Goal: Task Accomplishment & Management: Complete application form

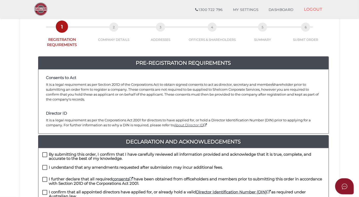
scroll to position [71, 0]
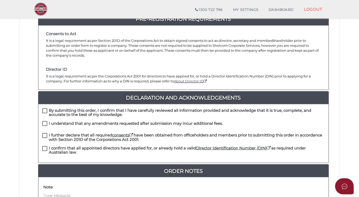
click at [44, 108] on label "By submitting this order, I confirm that I have carefully reviewed all informat…" at bounding box center [183, 111] width 282 height 6
checkbox input "true"
click at [44, 121] on label "I understand that any amendments requested after submission may incur additiona…" at bounding box center [132, 124] width 181 height 6
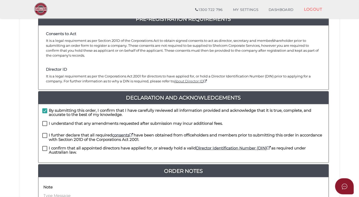
checkbox input "true"
click at [45, 133] on label "I further declare that all required consents have been obtained from officehold…" at bounding box center [183, 136] width 282 height 6
checkbox input "true"
click at [44, 146] on label "I confirm that all appointed directors have applied for, or already hold a vali…" at bounding box center [183, 149] width 282 height 6
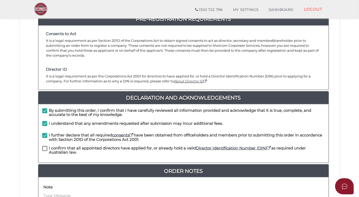
checkbox input "true"
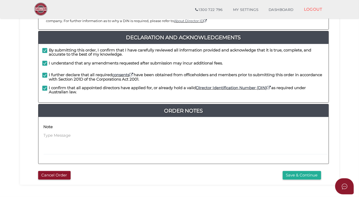
scroll to position [154, 0]
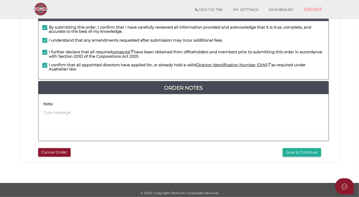
click at [296, 148] on button "Save & Continue" at bounding box center [302, 152] width 38 height 9
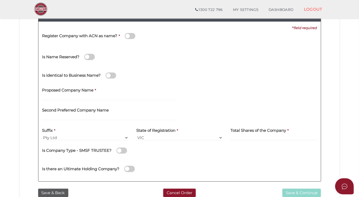
scroll to position [71, 0]
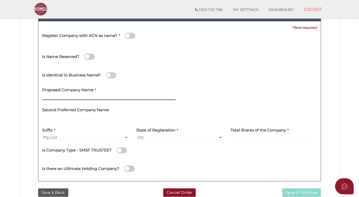
click at [52, 98] on input "text" at bounding box center [108, 97] width 133 height 6
paste input "Pratt Holdings No 6"
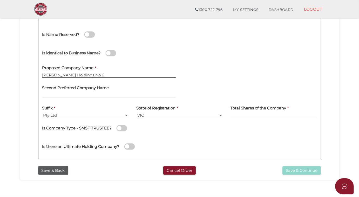
scroll to position [118, 0]
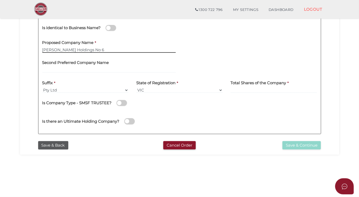
type input "Pratt Holdings No 6"
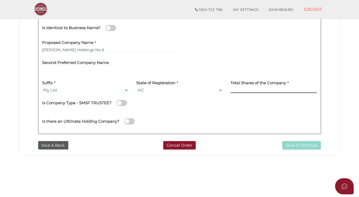
click at [246, 91] on input at bounding box center [274, 90] width 86 height 6
type input "2"
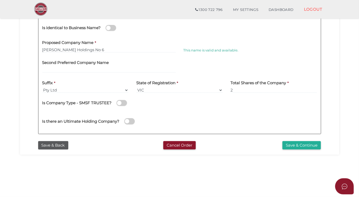
click at [298, 145] on button "Save & Continue" at bounding box center [301, 145] width 38 height 9
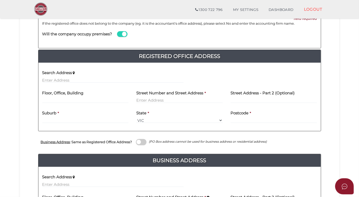
scroll to position [71, 0]
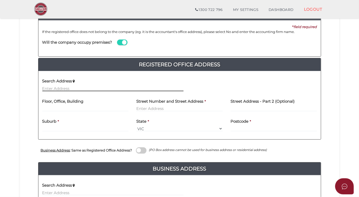
click at [64, 86] on input "text" at bounding box center [112, 88] width 141 height 6
paste input "LEVEL 11, 2 SOUTHBANK BOULEVARD, SOUTHBANK, VIC 3006"
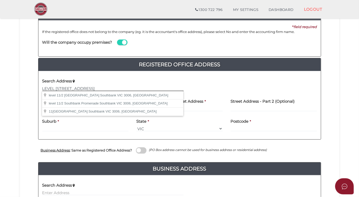
type input "LEVEL 11, 2 SOUTHBANK BOULEVARD, SOUTHBANK, VIC 3006"
click at [196, 109] on input "text" at bounding box center [179, 109] width 86 height 6
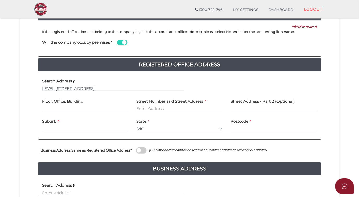
click at [166, 85] on input "LEVEL 11, 2 SOUTHBANK BOULEVARD, SOUTHBANK, VIC 3006" at bounding box center [112, 88] width 141 height 6
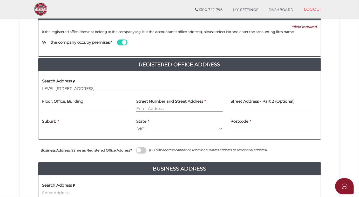
click at [210, 106] on input "text" at bounding box center [179, 109] width 86 height 6
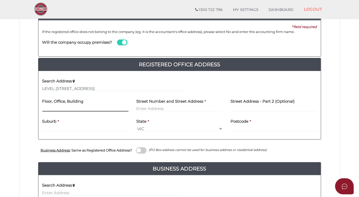
click at [57, 109] on input "text" at bounding box center [85, 109] width 86 height 6
type input "Level 11"
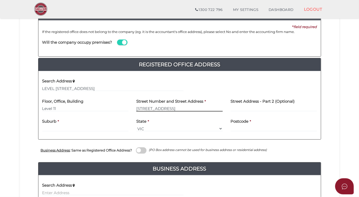
type input "2 Southbank Boulevard"
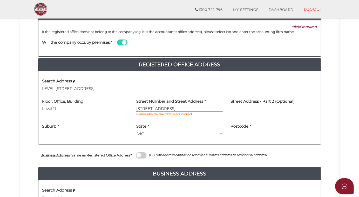
click at [177, 108] on input "2 Southbank Boulevard" at bounding box center [179, 109] width 86 height 6
click at [51, 129] on label "Suburb" at bounding box center [49, 125] width 14 height 11
click at [39, 132] on div "Suburb *" at bounding box center [85, 130] width 94 height 20
click at [57, 134] on input "text" at bounding box center [85, 134] width 86 height 6
type input "Southbank"
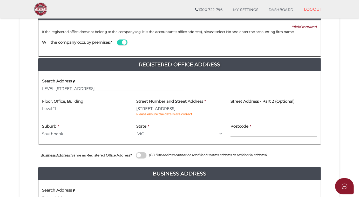
click at [241, 131] on input "text" at bounding box center [274, 134] width 86 height 6
type input "3006"
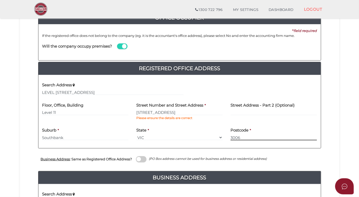
scroll to position [118, 0]
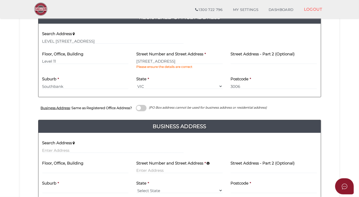
click at [145, 107] on span at bounding box center [141, 108] width 10 height 6
click at [0, 0] on input "checkbox" at bounding box center [0, 0] width 0 height 0
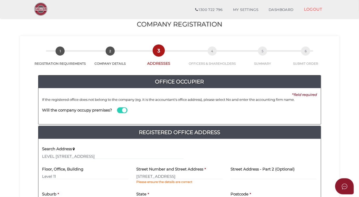
scroll to position [97, 0]
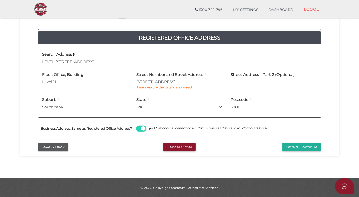
click at [296, 147] on button "Save & Continue" at bounding box center [301, 147] width 38 height 9
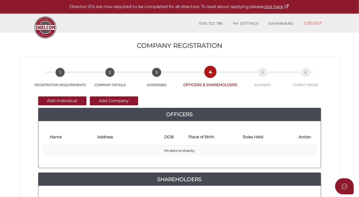
click at [56, 101] on button "Add Individual" at bounding box center [62, 100] width 48 height 9
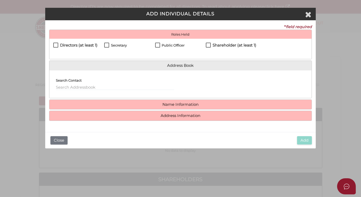
click at [56, 45] on label "Directors (at least 1)" at bounding box center [75, 46] width 44 height 6
checkbox input "true"
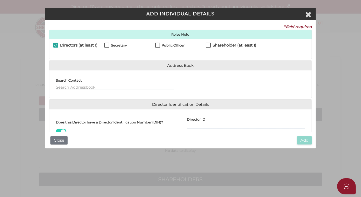
click at [60, 86] on input "text" at bounding box center [115, 87] width 118 height 6
paste input "HELOISE RACHEL PRATT"
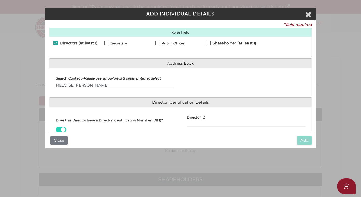
scroll to position [1, 0]
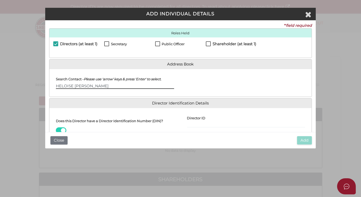
drag, startPoint x: 107, startPoint y: 87, endPoint x: 43, endPoint y: 85, distance: 63.6
click at [43, 85] on div "Pty Ltd ADD INDIVIDUAL DETAILS * field required Roles Held Directors (at least …" at bounding box center [180, 98] width 361 height 197
type input "pratt"
drag, startPoint x: 66, startPoint y: 86, endPoint x: 41, endPoint y: 86, distance: 24.7
click at [41, 86] on div "Pty Ltd ADD INDIVIDUAL DETAILS * field required Roles Held Directors (at least …" at bounding box center [180, 98] width 361 height 197
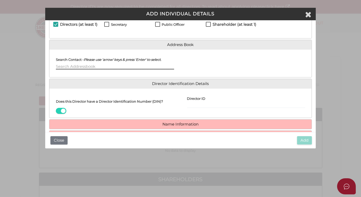
scroll to position [48, 0]
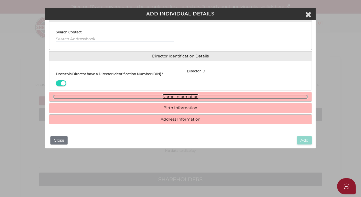
click at [174, 97] on link "Name Information" at bounding box center [180, 96] width 254 height 4
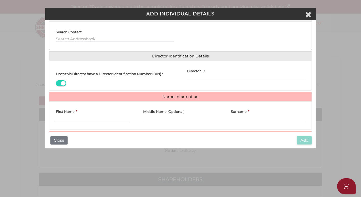
click at [56, 118] on input "First Name" at bounding box center [93, 119] width 75 height 6
type input "h"
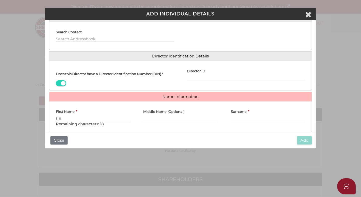
type input "h"
type input "Heloise"
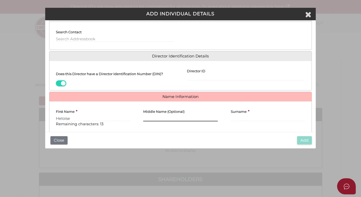
click at [144, 116] on input "Middle Name (Optional)" at bounding box center [180, 119] width 75 height 6
paste input "HELOISE RACHEL PRATT"
drag, startPoint x: 160, startPoint y: 118, endPoint x: 127, endPoint y: 118, distance: 33.2
click at [127, 118] on div "First Name * Heloise Remaining characters: 13 Middle Name (Optional) HELOISE RA…" at bounding box center [180, 117] width 262 height 25
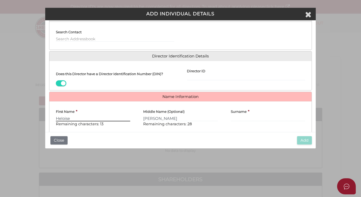
drag, startPoint x: 74, startPoint y: 118, endPoint x: 37, endPoint y: 118, distance: 37.1
click at [37, 118] on div "Pty Ltd ADD INDIVIDUAL DETAILS * field required Roles Held Directors (at least …" at bounding box center [180, 98] width 361 height 197
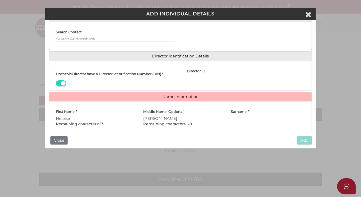
drag, startPoint x: 147, startPoint y: 117, endPoint x: 151, endPoint y: 117, distance: 3.9
click at [148, 117] on input "RACHEL PRATT" at bounding box center [180, 119] width 75 height 6
drag, startPoint x: 146, startPoint y: 116, endPoint x: 171, endPoint y: 116, distance: 24.7
click at [171, 116] on input "RACHEL PRATT" at bounding box center [180, 119] width 75 height 6
type input "RachelT"
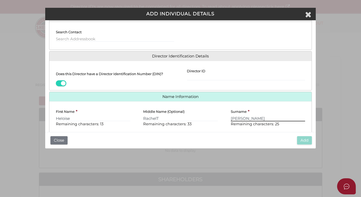
type input "Pratt"
click at [193, 78] on input "Director ID" at bounding box center [246, 78] width 118 height 6
paste input "036 41848 82111"
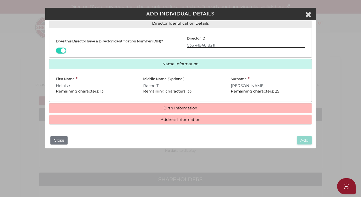
scroll to position [81, 0]
type input "036 41848 82111"
click at [161, 84] on input "RachelT" at bounding box center [180, 86] width 75 height 6
type input "Rachel"
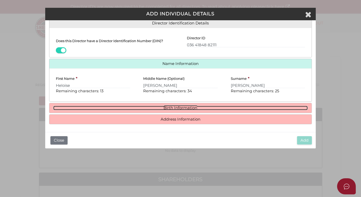
click at [176, 109] on link "Birth Information" at bounding box center [180, 108] width 254 height 4
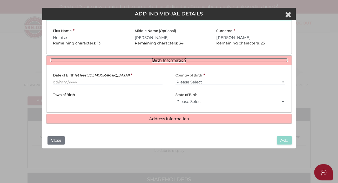
scroll to position [127, 0]
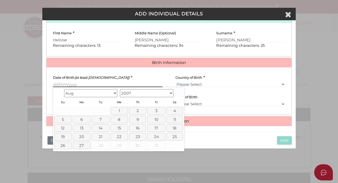
drag, startPoint x: 80, startPoint y: 85, endPoint x: 57, endPoint y: 83, distance: 23.7
click at [50, 84] on div "Date of Birth (at least 18 years old) *" at bounding box center [107, 80] width 123 height 19
paste input "[DATE]"
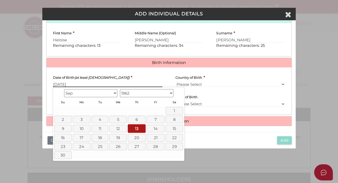
type input "[DATE]"
click at [211, 84] on select "Please Select v [GEOGRAPHIC_DATA] [GEOGRAPHIC_DATA] [GEOGRAPHIC_DATA] [GEOGRAPH…" at bounding box center [230, 84] width 110 height 6
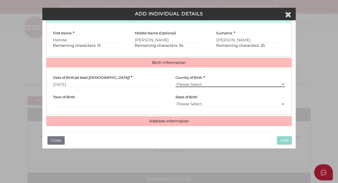
select select "[GEOGRAPHIC_DATA]"
click at [175, 81] on select "Please Select v [GEOGRAPHIC_DATA] [GEOGRAPHIC_DATA] [GEOGRAPHIC_DATA] [GEOGRAPH…" at bounding box center [230, 84] width 110 height 6
click at [58, 103] on input "Town of Birth" at bounding box center [108, 104] width 110 height 6
type input "[GEOGRAPHIC_DATA]"
select select "VIC"
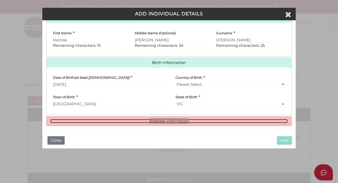
click at [167, 122] on link "Address Information" at bounding box center [169, 121] width 238 height 4
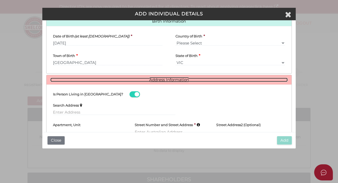
scroll to position [207, 0]
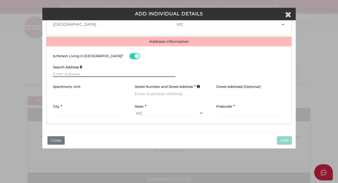
click at [59, 73] on input "text" at bounding box center [114, 74] width 123 height 6
paste input "9 WHERNSIDE AVENUE, TOORAK, VIC 3142, AUSTRALI"
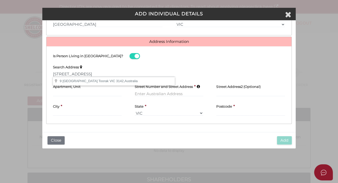
type input "9 Whernside Avenue, Toorak VIC 3142, Australia"
type input "9 Whernside Avenue"
type input "Toorak"
select select "VIC"
type input "3142"
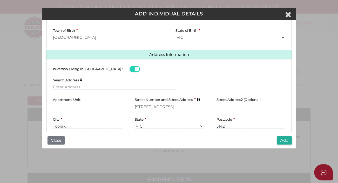
scroll to position [183, 0]
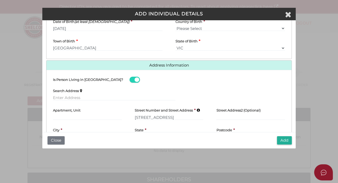
click at [282, 141] on button "Add" at bounding box center [284, 140] width 15 height 9
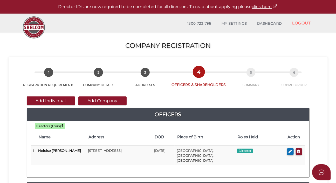
click at [50, 100] on button "Add Individual" at bounding box center [51, 100] width 48 height 9
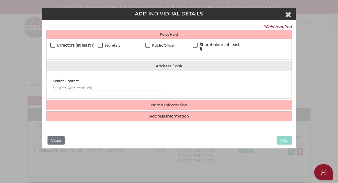
drag, startPoint x: 51, startPoint y: 44, endPoint x: 55, endPoint y: 43, distance: 3.7
click at [53, 44] on label "Directors (at least 1)" at bounding box center [72, 46] width 44 height 6
checkbox input "true"
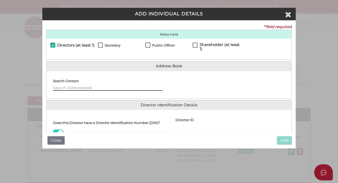
click at [56, 89] on input "text" at bounding box center [108, 88] width 110 height 6
paste input "ROBERT ANDREW KAYE"
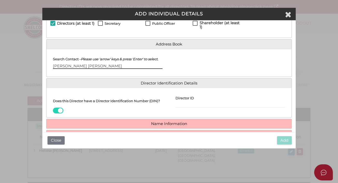
scroll to position [47, 0]
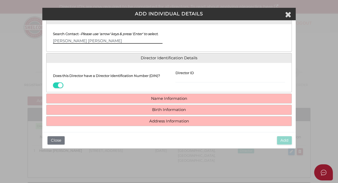
type input "ROBERT ANDREW KAYE"
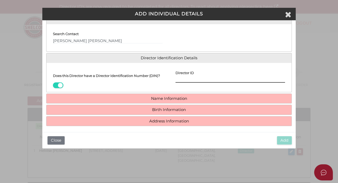
click at [178, 81] on input "Director ID" at bounding box center [230, 80] width 110 height 6
paste input "036 34846 81290"
type input "036 34846 81290"
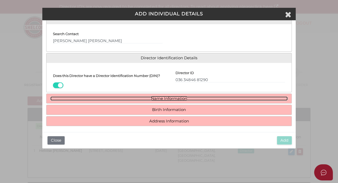
click at [175, 99] on link "Name Information" at bounding box center [169, 98] width 238 height 4
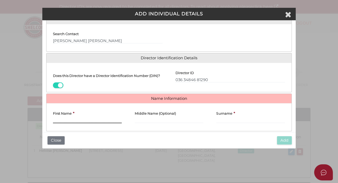
click at [54, 120] on input "First Name" at bounding box center [87, 120] width 69 height 6
type input "r"
type input "Robert"
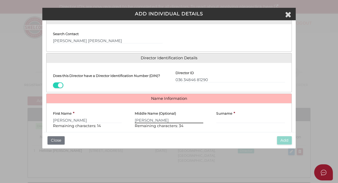
type input "Andrew"
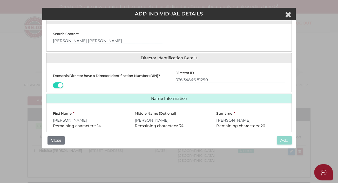
scroll to position [82, 0]
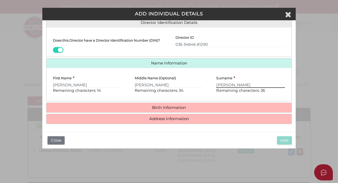
type input "Kaye"
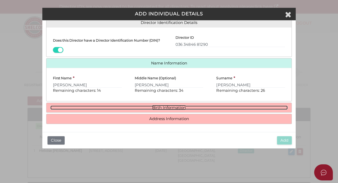
click at [173, 108] on link "Birth Information" at bounding box center [169, 107] width 238 height 4
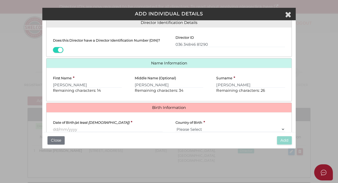
click at [52, 130] on div "Date of Birth (at least 18 years old) *" at bounding box center [107, 125] width 123 height 19
drag, startPoint x: 52, startPoint y: 129, endPoint x: 78, endPoint y: 126, distance: 25.9
click at [55, 128] on div "Date of Birth (at least 18 years old) *" at bounding box center [107, 125] width 123 height 19
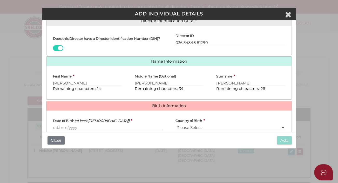
click at [82, 127] on input "Date of Birth (at least 18 years old)" at bounding box center [108, 127] width 110 height 6
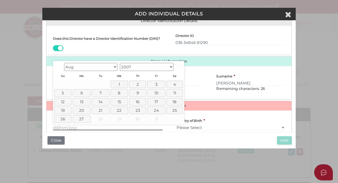
paste input "[DATE]"
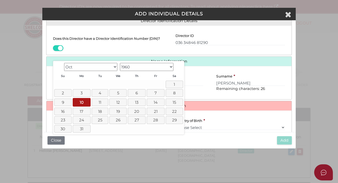
type input "[DATE]"
click at [216, 122] on div "Country of Birth * Please Select v Australia Afghanistan Albania Algeria Americ…" at bounding box center [230, 122] width 110 height 16
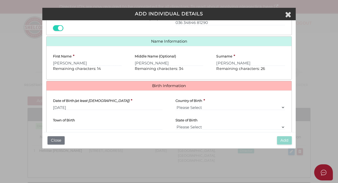
scroll to position [130, 0]
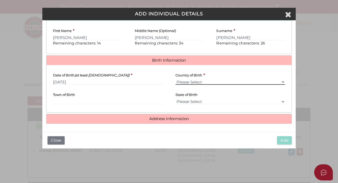
click at [189, 82] on select "Please Select v Australia Afghanistan Albania Algeria American Samoa Andorra An…" at bounding box center [230, 82] width 110 height 6
select select "[GEOGRAPHIC_DATA]"
click at [175, 79] on select "Please Select v Australia Afghanistan Albania Algeria American Samoa Andorra An…" at bounding box center [230, 82] width 110 height 6
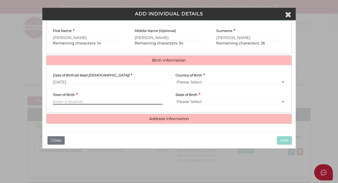
click at [70, 103] on input "Town of Birth" at bounding box center [108, 102] width 110 height 6
type input "Melbourne"
select select "VIC"
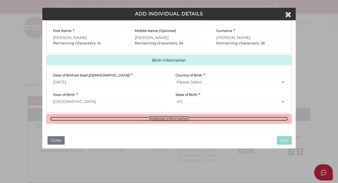
click at [167, 119] on link "Address Information" at bounding box center [169, 119] width 238 height 4
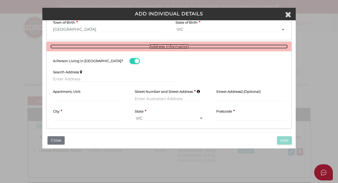
scroll to position [207, 0]
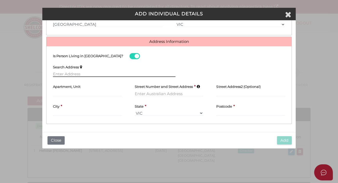
click at [64, 76] on input "text" at bounding box center [114, 74] width 123 height 6
paste input "14 ERSKINE STREET, ARMADALE, VIC 3143"
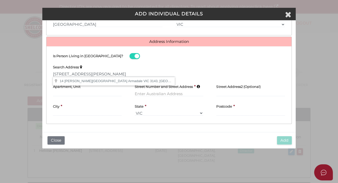
type input "14 Erskine Street, Armadale VIC 3143, Australia"
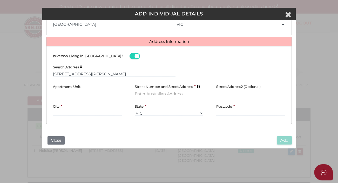
type input "14 Erskine Street"
type input "Armadale"
select select "VIC"
type input "3143"
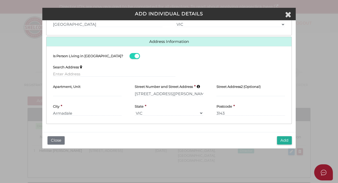
click at [286, 140] on button "Add" at bounding box center [284, 140] width 15 height 9
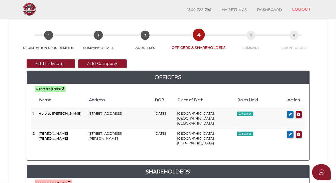
scroll to position [47, 0]
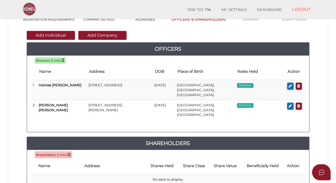
click at [45, 36] on button "Add Individual" at bounding box center [51, 35] width 48 height 9
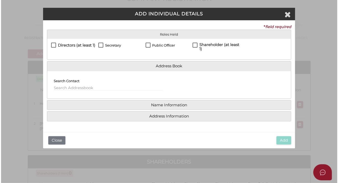
scroll to position [0, 0]
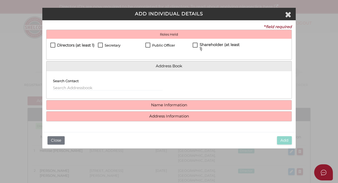
click at [52, 45] on label "Directors (at least 1)" at bounding box center [72, 46] width 44 height 6
checkbox input "true"
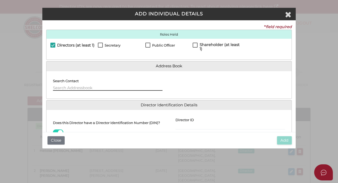
click at [57, 87] on input "text" at bounding box center [108, 88] width 110 height 6
drag, startPoint x: 55, startPoint y: 88, endPoint x: 59, endPoint y: 87, distance: 4.6
click at [55, 88] on input "text" at bounding box center [108, 88] width 110 height 6
paste input "VINCENT PETER O'HALLORAN"
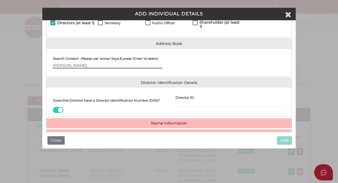
scroll to position [49, 0]
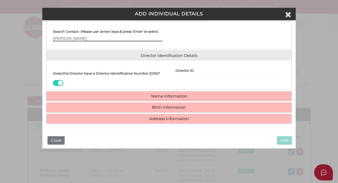
type input "VINCENT PETER O'HALLORAN"
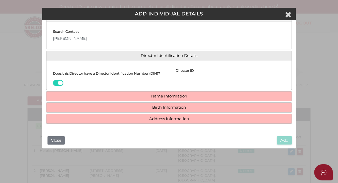
click at [188, 80] on div "Director ID Email Director About How To Apply for DIN" at bounding box center [230, 74] width 123 height 21
click at [181, 77] on input "Director ID" at bounding box center [230, 78] width 110 height 6
paste input "036 14632 57642"
type input "036 14632 57642"
click at [170, 99] on h4 "Name Information" at bounding box center [168, 96] width 245 height 10
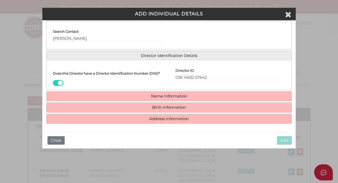
click at [160, 99] on h4 "Name Information" at bounding box center [168, 96] width 245 height 10
click at [206, 77] on input "036 14632 57642" at bounding box center [230, 78] width 110 height 6
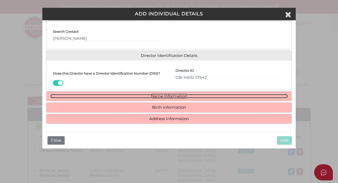
click at [161, 96] on link "Name Information" at bounding box center [169, 96] width 238 height 4
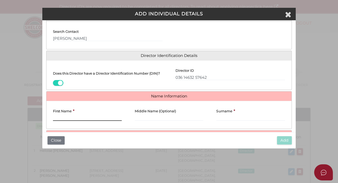
click at [63, 119] on input "First Name" at bounding box center [87, 118] width 69 height 6
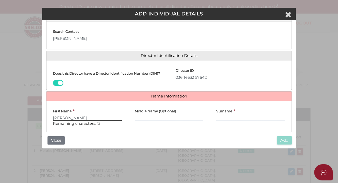
type input "Vincent"
type input "Peter"
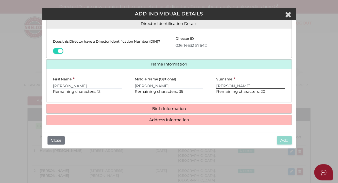
scroll to position [82, 0]
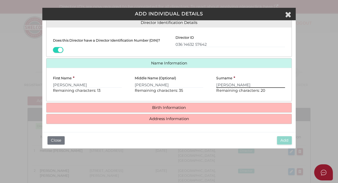
type input "O'Halloran"
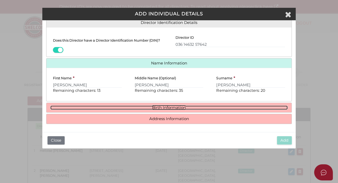
click at [172, 107] on link "Birth Information" at bounding box center [169, 107] width 238 height 4
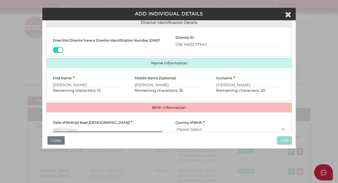
click at [59, 130] on input "Date of Birth (at least 18 years old)" at bounding box center [108, 129] width 110 height 6
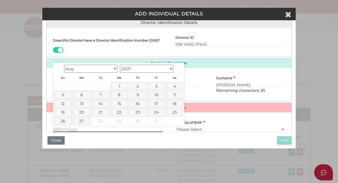
paste input "[DATE]"
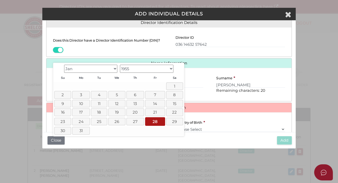
type input "[DATE]"
click at [206, 130] on select "Please Select v Australia Afghanistan Albania Algeria American Samoa Andorra An…" at bounding box center [230, 129] width 110 height 6
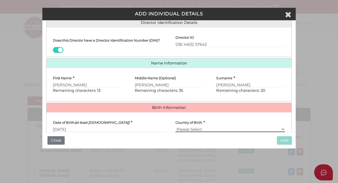
select select "[GEOGRAPHIC_DATA]"
click at [175, 126] on select "Please Select v Australia Afghanistan Albania Algeria American Samoa Andorra An…" at bounding box center [230, 129] width 110 height 6
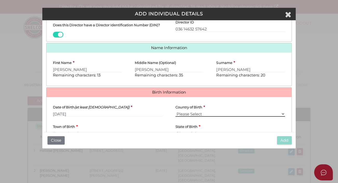
scroll to position [130, 0]
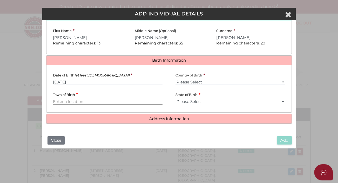
click at [63, 102] on input "Town of Birth" at bounding box center [108, 102] width 110 height 6
type input "Melbourne"
select select "VIC"
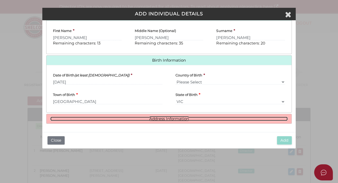
click at [174, 119] on link "Address Information" at bounding box center [169, 119] width 238 height 4
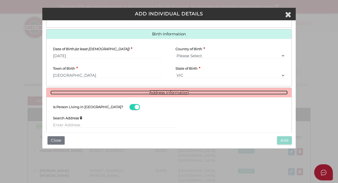
scroll to position [200, 0]
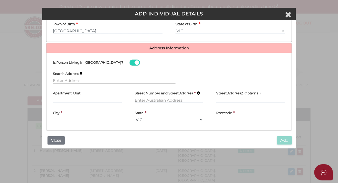
click at [59, 78] on input "text" at bounding box center [114, 81] width 123 height 6
paste input "UNIT 1403, 430 ST KILDA ROAD, MELBOURNE, VIC 3004"
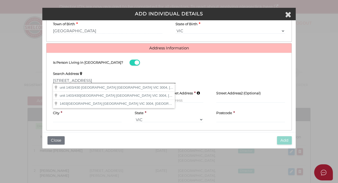
type input "UNIT 1403, 430 ST KILDA ROAD, MELBOURNE, VIC 3004"
click at [193, 108] on div "State * VIC ACT NSW NT QLD TAS WA SA" at bounding box center [169, 115] width 69 height 16
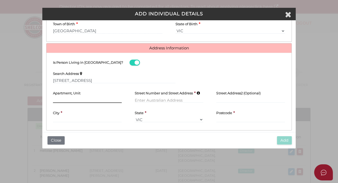
click at [59, 100] on input "text" at bounding box center [87, 100] width 69 height 6
type input "Unit 1403"
type input "430 St Kilda Road"
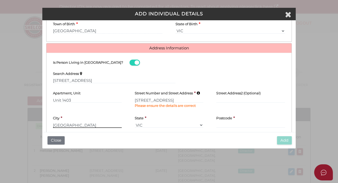
type input "[GEOGRAPHIC_DATA]"
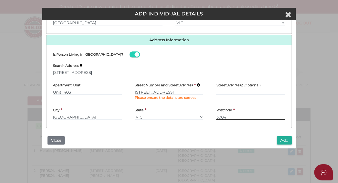
scroll to position [212, 0]
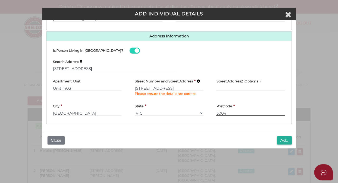
type input "3004"
click at [285, 141] on button "Add" at bounding box center [284, 140] width 15 height 9
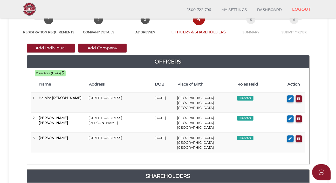
scroll to position [71, 0]
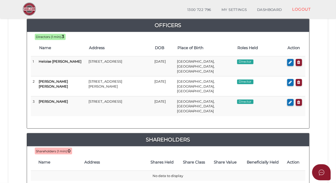
click at [291, 80] on icon "button" at bounding box center [290, 82] width 3 height 4
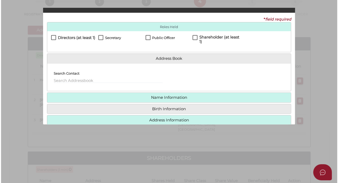
scroll to position [0, 0]
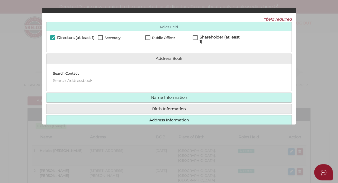
checkbox input "true"
type input "NaN"
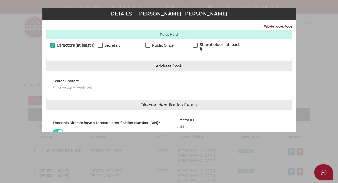
click at [101, 45] on label "Secretary" at bounding box center [109, 46] width 23 height 6
checkbox input "true"
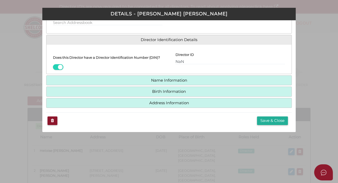
scroll to position [66, 0]
click at [265, 119] on button "Save & Close" at bounding box center [272, 120] width 31 height 9
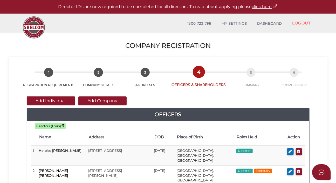
click at [96, 101] on button "Add Company" at bounding box center [102, 100] width 48 height 9
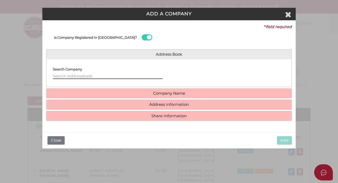
click at [53, 75] on input "text" at bounding box center [108, 76] width 110 height 6
paste input "[PERSON_NAME] Consolidated Holdings Pty Ltd"
type input "[PERSON_NAME] Consolidated Holdings Pty Ltd"
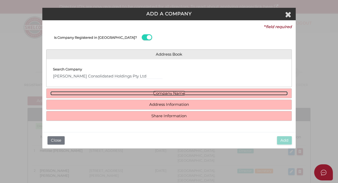
click at [173, 97] on h4 "Company Name" at bounding box center [168, 94] width 245 height 10
click at [171, 95] on link "Company Name" at bounding box center [169, 93] width 238 height 4
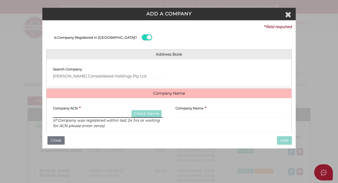
click at [60, 111] on div "Company ACN * Check Name (if Company was registered within last 24 hrs or waiti…" at bounding box center [108, 115] width 110 height 26
click at [64, 116] on input "text" at bounding box center [108, 115] width 110 height 6
paste input "104958581"
type input "104958581"
click at [146, 113] on button "Check Name" at bounding box center [147, 113] width 30 height 7
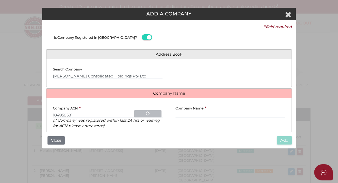
type input "[PERSON_NAME] CONSOLIDATED HOLDINGS PTY. LTD."
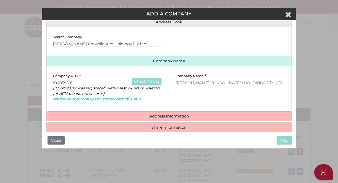
scroll to position [40, 0]
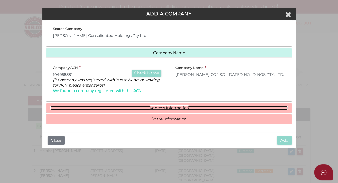
click at [169, 108] on link "Address Information" at bounding box center [169, 108] width 238 height 4
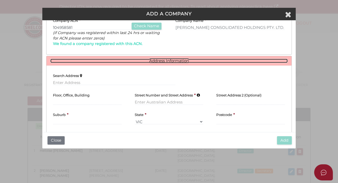
scroll to position [88, 0]
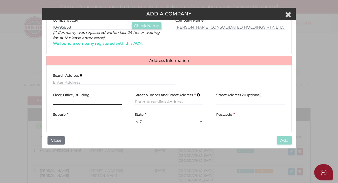
click at [59, 102] on input "text" at bounding box center [87, 102] width 69 height 6
type input "Level 11"
type input "[STREET_ADDRESS]"
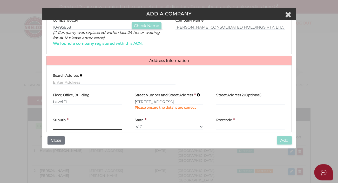
click at [60, 124] on input "text" at bounding box center [87, 127] width 69 height 6
type input "Southbank"
click at [221, 127] on input "text" at bounding box center [250, 127] width 69 height 6
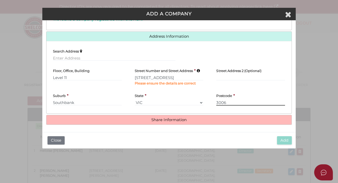
scroll to position [112, 0]
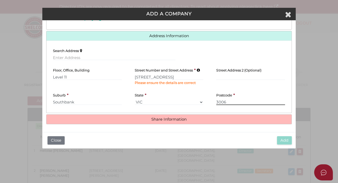
type input "3006"
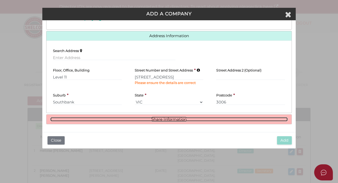
click at [156, 119] on link "Share Information" at bounding box center [169, 119] width 238 height 4
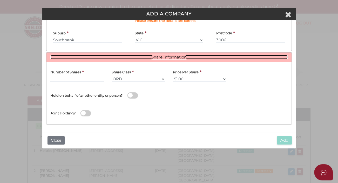
scroll to position [175, 0]
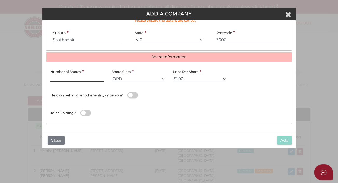
click at [70, 79] on input "text" at bounding box center [76, 79] width 53 height 6
click at [62, 79] on input "text" at bounding box center [76, 79] width 53 height 6
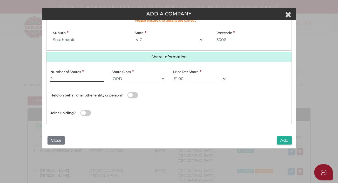
type input "2"
click at [284, 139] on button "Add" at bounding box center [284, 140] width 15 height 9
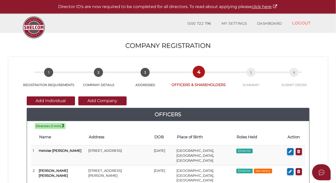
click at [46, 100] on button "Add Individual" at bounding box center [51, 100] width 48 height 9
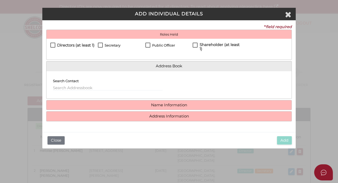
click at [148, 44] on label "Public Officer" at bounding box center [160, 46] width 30 height 6
checkbox input "true"
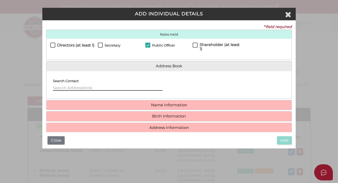
click at [56, 90] on input "text" at bounding box center [108, 88] width 110 height 6
type input "l"
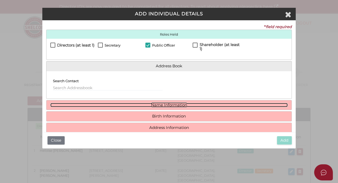
click at [165, 105] on link "Name Information" at bounding box center [169, 105] width 238 height 4
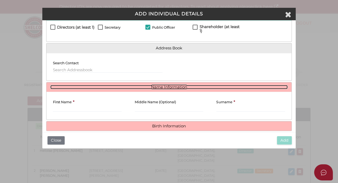
scroll to position [36, 0]
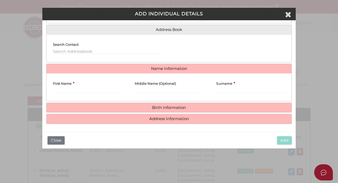
click at [63, 94] on div "First Name *" at bounding box center [87, 86] width 82 height 19
click at [60, 92] on div "First Name *" at bounding box center [87, 86] width 82 height 19
click at [72, 52] on input "text" at bounding box center [108, 52] width 110 height 6
paste input "ROGER FRANCIS LEOPOLD"
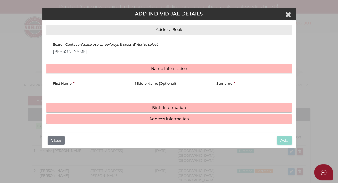
type input "ROGER FRANCIS LEOPOLD"
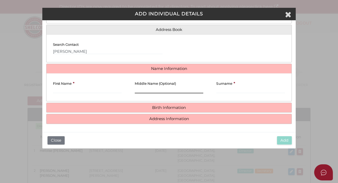
click at [146, 89] on input "Middle Name (Optional)" at bounding box center [169, 90] width 69 height 6
click at [54, 91] on input "First Name" at bounding box center [87, 90] width 69 height 6
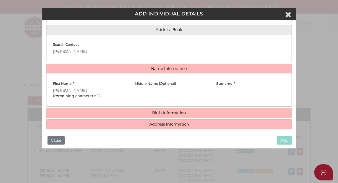
type input "Roger"
type input "Francis"
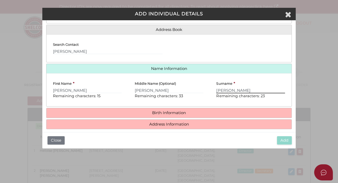
type input "Leopold"
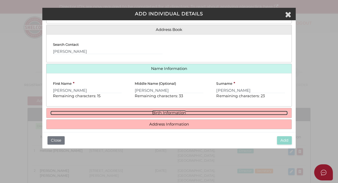
click at [170, 113] on link "Birth Information" at bounding box center [169, 113] width 238 height 4
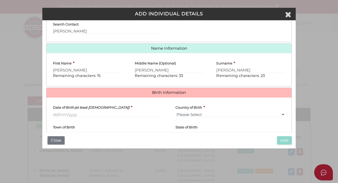
scroll to position [89, 0]
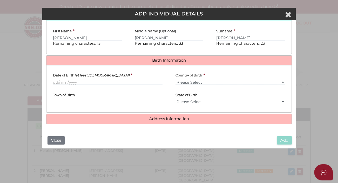
click at [52, 82] on div "Date of Birth (at least 18 years old) *" at bounding box center [107, 78] width 123 height 19
click at [79, 83] on input "Date of Birth (at least 18 years old)" at bounding box center [108, 82] width 110 height 6
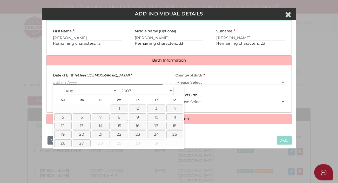
paste input "25/09/1959"
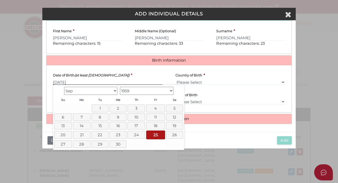
type input "25/09/1959"
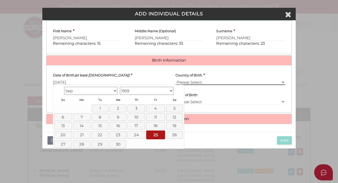
click at [207, 82] on select "Please Select v Australia Afghanistan Albania Algeria American Samoa Andorra An…" at bounding box center [230, 82] width 110 height 6
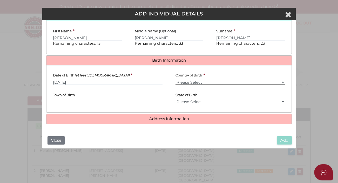
select select "Australia"
click at [175, 79] on select "Please Select v Australia Afghanistan Albania Algeria American Samoa Andorra An…" at bounding box center [230, 82] width 110 height 6
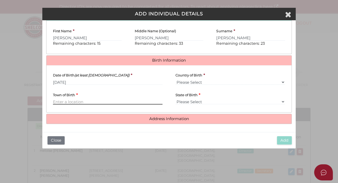
click at [58, 102] on input "Town of Birth" at bounding box center [108, 102] width 110 height 6
type input "Melbourne"
select select "VIC"
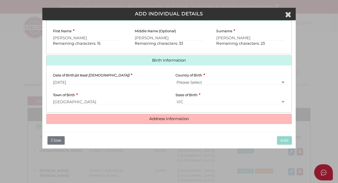
click at [170, 121] on h4 "Address Information" at bounding box center [168, 119] width 245 height 10
click at [185, 116] on h4 "Address Information" at bounding box center [168, 119] width 245 height 10
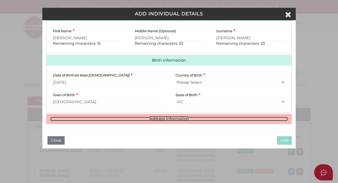
click at [166, 118] on link "Address Information" at bounding box center [169, 119] width 238 height 4
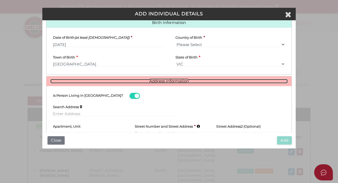
scroll to position [166, 0]
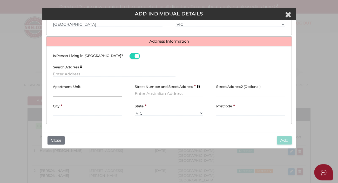
click at [65, 93] on input "text" at bounding box center [87, 94] width 69 height 6
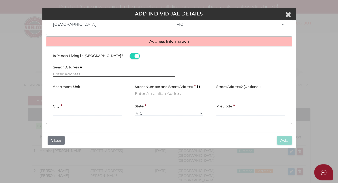
click at [58, 75] on input "text" at bounding box center [114, 74] width 123 height 6
paste input "40 Somers Avenue, Malvern, VIC 3144,"
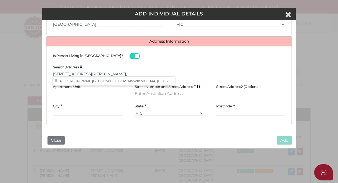
type input "40 Somers Avenue, Malvern VIC 3144, Australia"
type input "40 Somers Avenue"
type input "Malvern"
select select "VIC"
type input "3144"
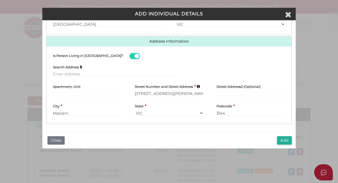
click at [285, 140] on button "Add" at bounding box center [284, 140] width 15 height 9
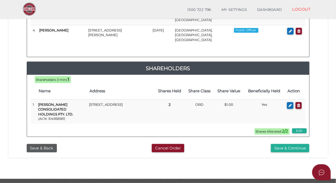
scroll to position [165, 0]
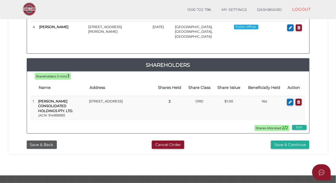
click at [285, 140] on button "Save & Continue" at bounding box center [290, 144] width 38 height 9
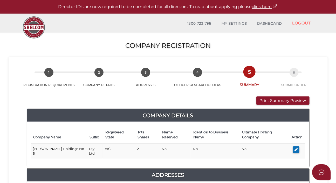
click at [278, 100] on button "Print Summary Preview" at bounding box center [282, 100] width 53 height 9
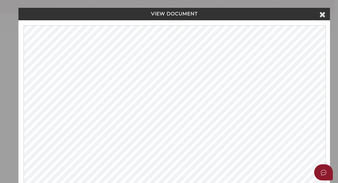
click at [322, 16] on icon at bounding box center [322, 14] width 6 height 8
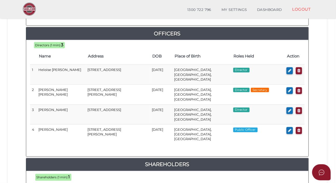
scroll to position [283, 0]
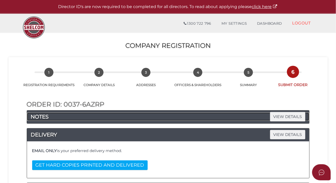
click at [122, 117] on h4 "NOTES VIEW DETAILS" at bounding box center [168, 116] width 282 height 8
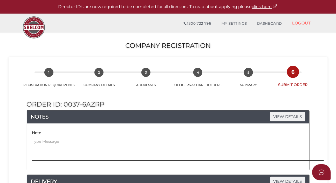
click at [34, 141] on textarea at bounding box center [207, 149] width 350 height 22
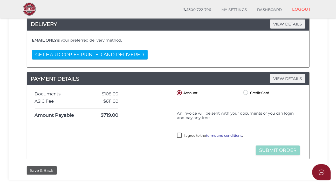
scroll to position [165, 0]
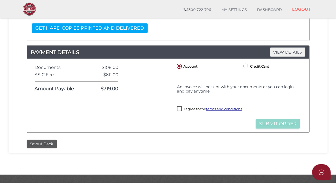
type textarea "Please copy documents to [EMAIL_ADDRESS][DOMAIN_NAME]"
